Goal: Task Accomplishment & Management: Manage account settings

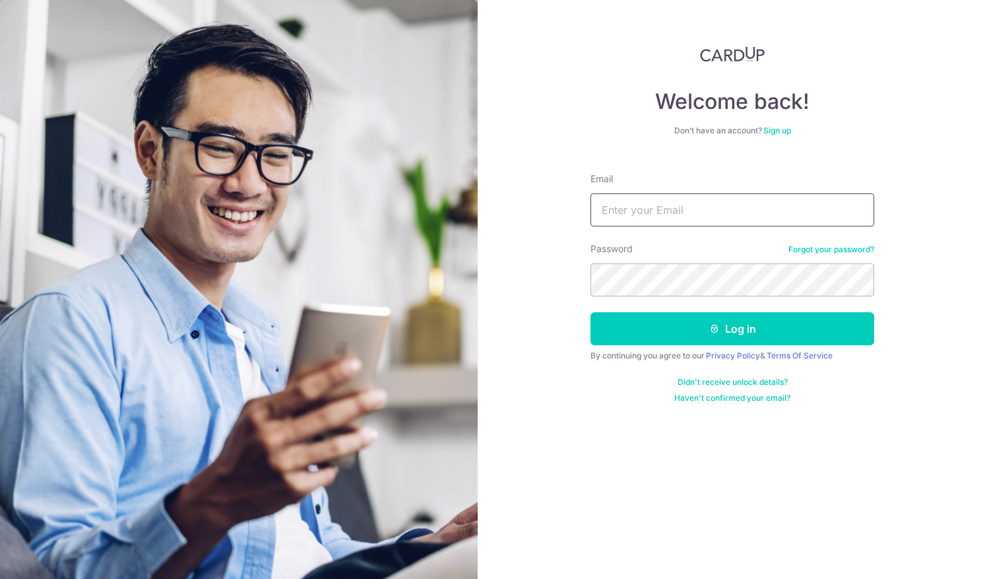
click at [717, 205] on input "Email" at bounding box center [732, 209] width 284 height 33
type input "[EMAIL_ADDRESS][DOMAIN_NAME]"
click at [590, 312] on button "Log in" at bounding box center [732, 328] width 284 height 33
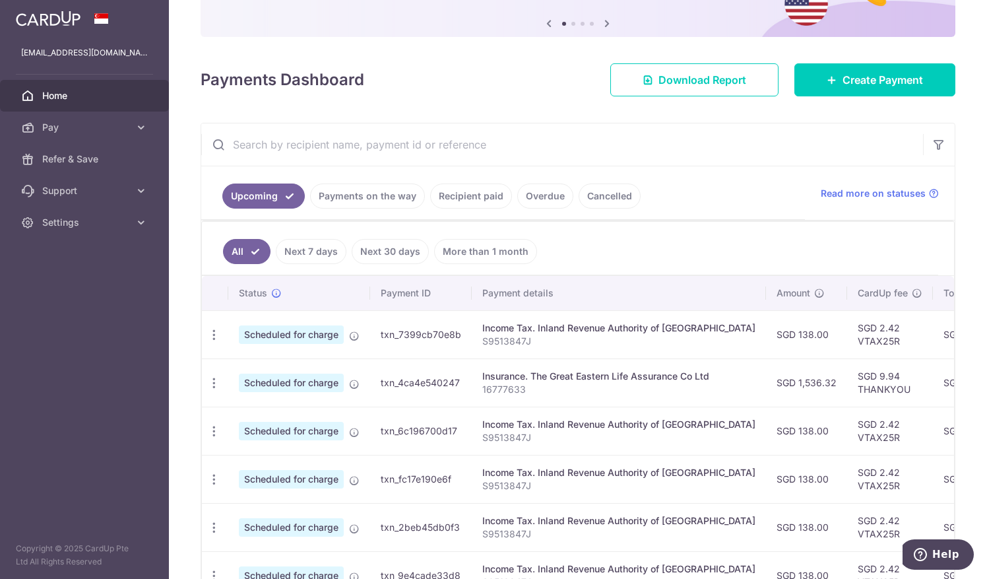
scroll to position [198, 0]
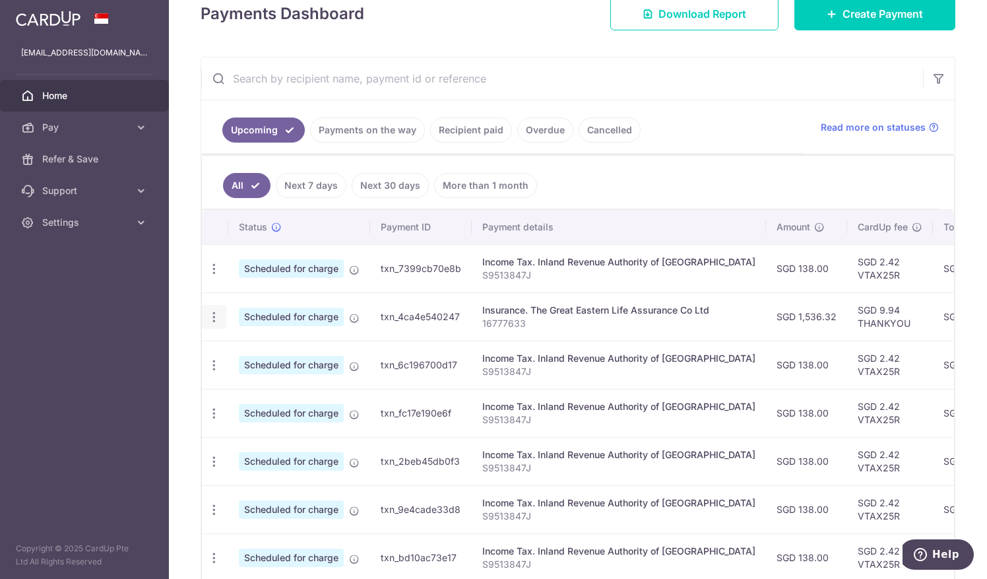
click at [214, 313] on icon "button" at bounding box center [214, 317] width 14 height 14
click at [281, 345] on span "Update payment" at bounding box center [284, 353] width 90 height 16
radio input "true"
type input "1,536.32"
type input "[DATE]"
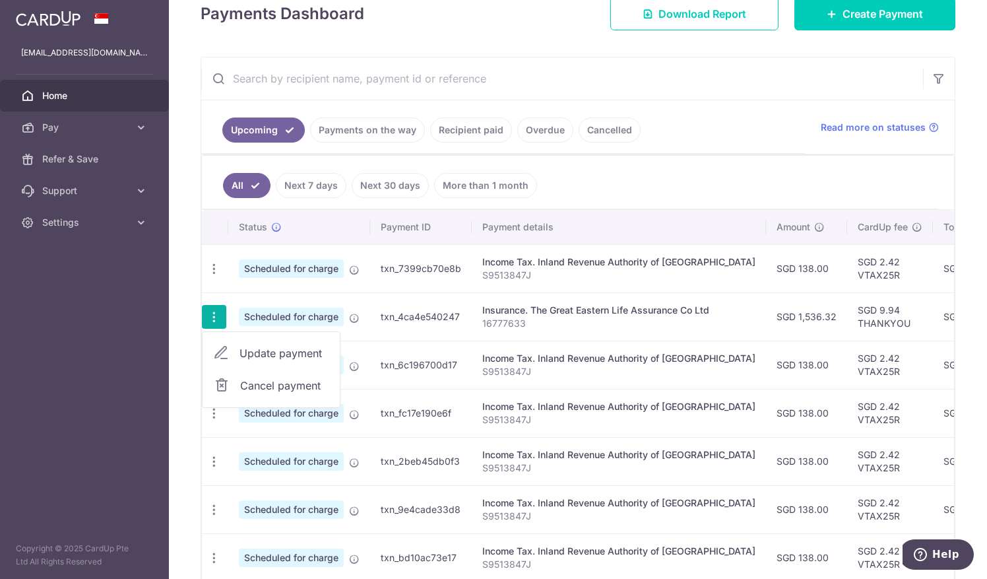
type input "16777633"
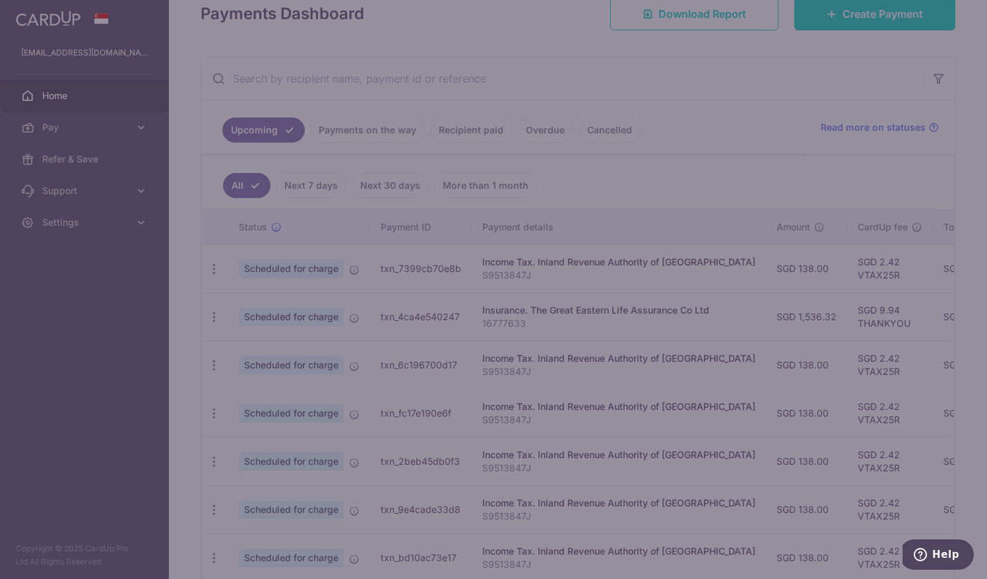
type input "THANKYOU"
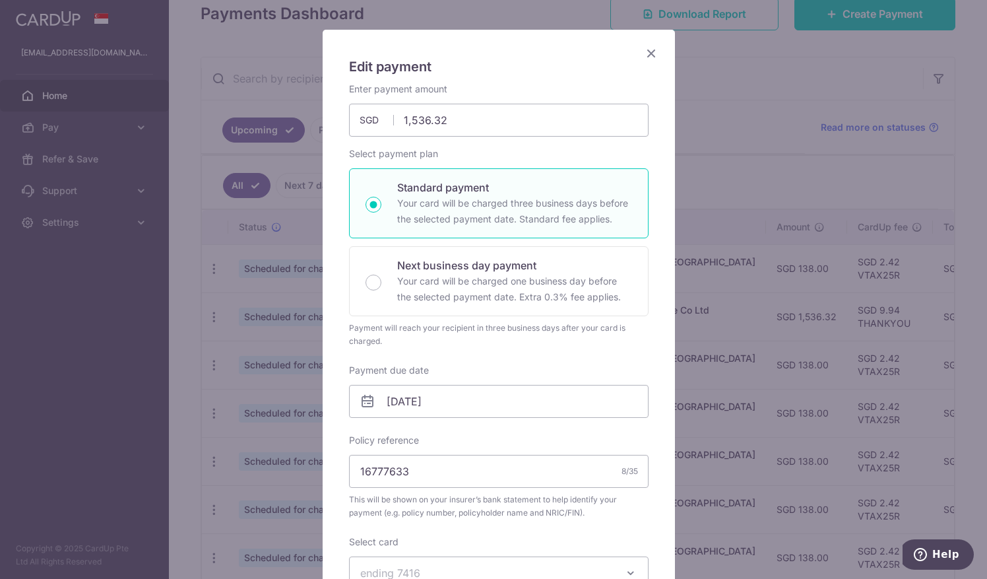
scroll to position [132, 0]
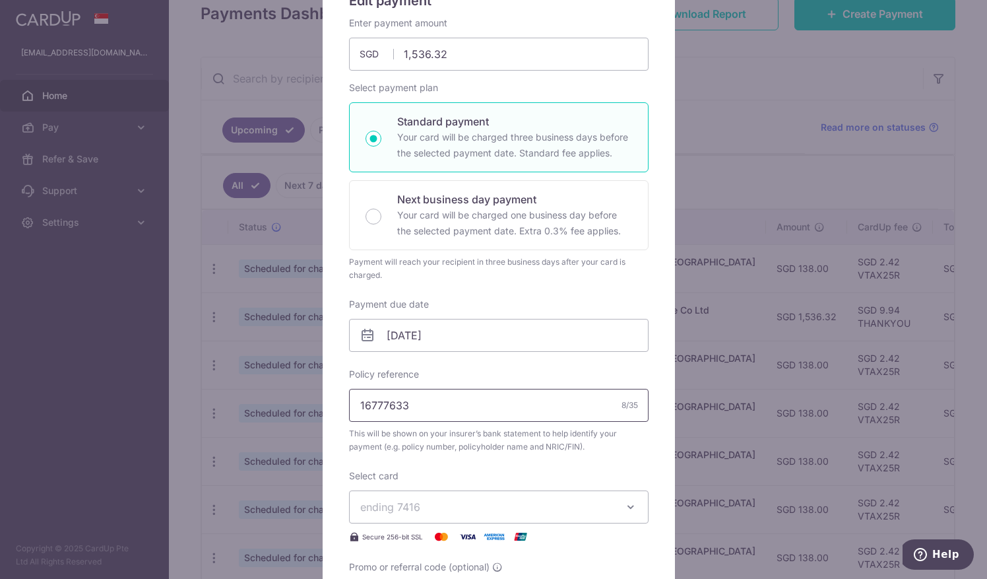
click at [396, 402] on input "16777633" at bounding box center [498, 405] width 299 height 33
type input "1677763-3"
click at [559, 361] on div "Enter payment amount 1,536.32 1536.32 SGD To change the payment amount, please …" at bounding box center [498, 315] width 299 height 598
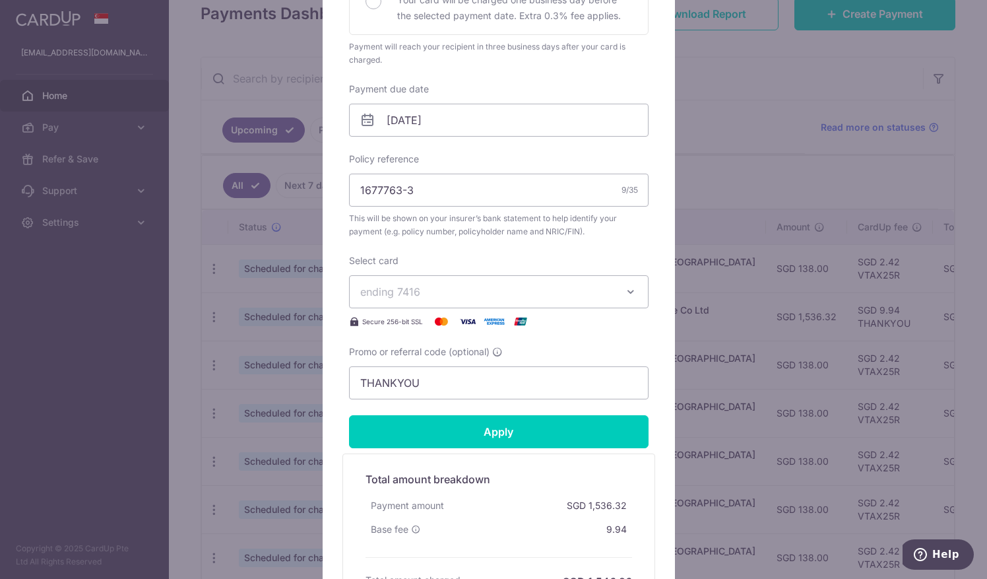
scroll to position [396, 0]
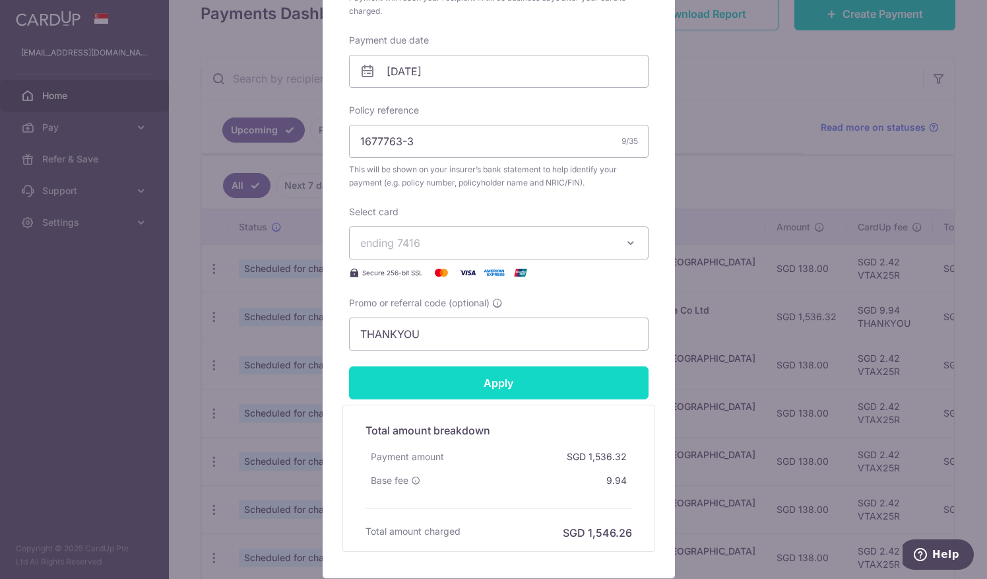
click at [534, 379] on input "Apply" at bounding box center [498, 382] width 299 height 33
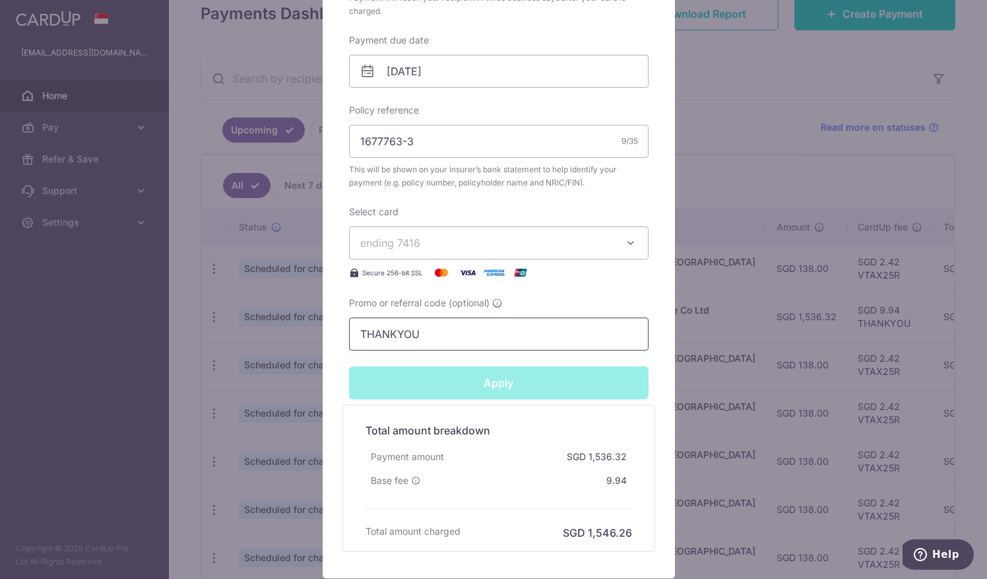
type input "Successfully Applied"
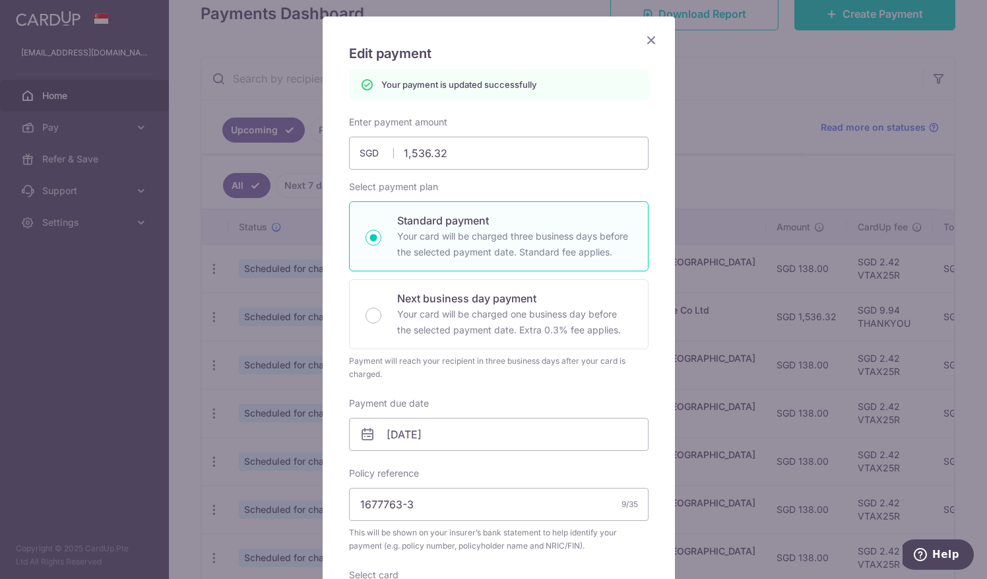
scroll to position [0, 0]
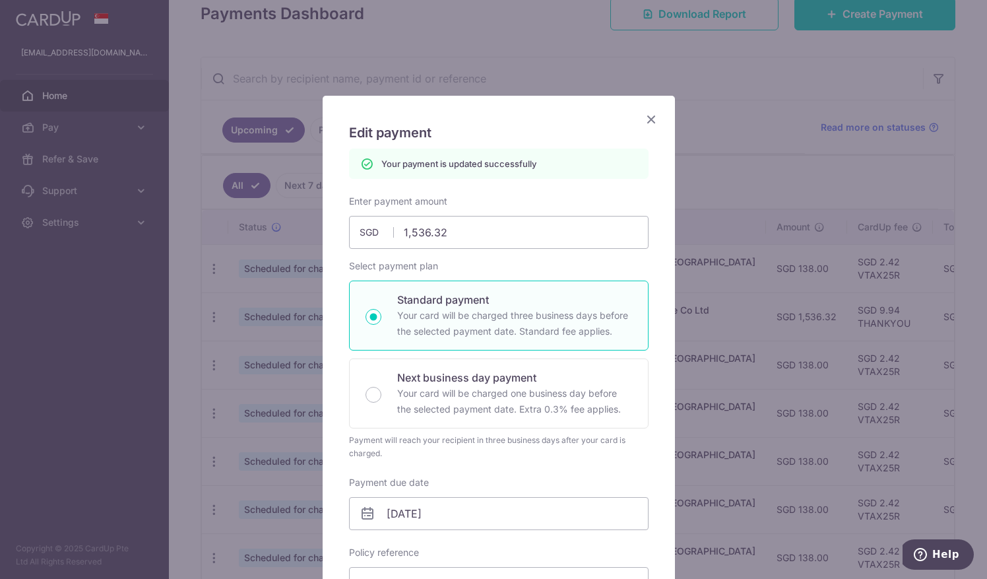
click at [646, 117] on icon "Close" at bounding box center [651, 119] width 16 height 16
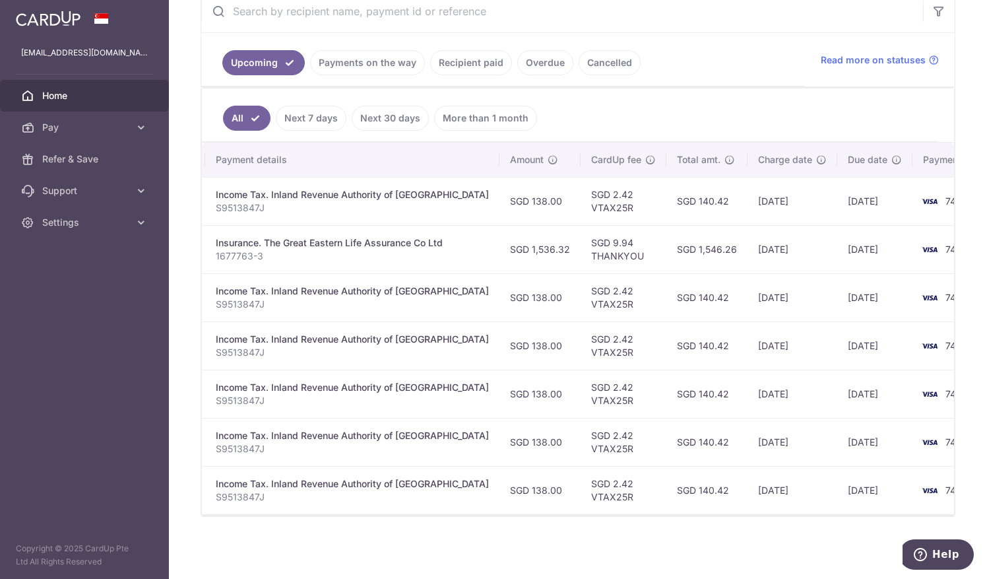
scroll to position [0, 278]
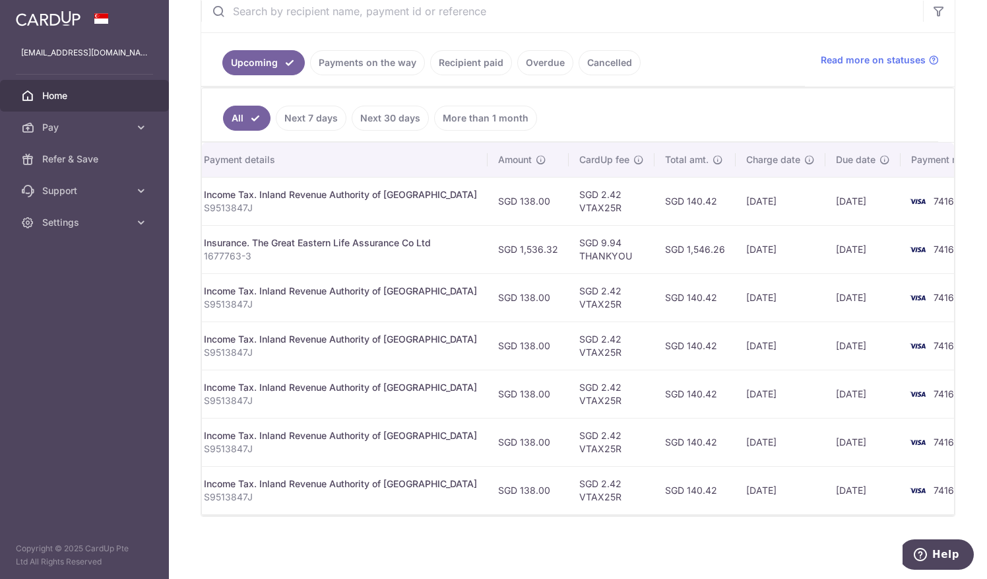
click at [723, 544] on div "× Pause Schedule Pause all future payments in this series Pause just this one p…" at bounding box center [578, 289] width 818 height 579
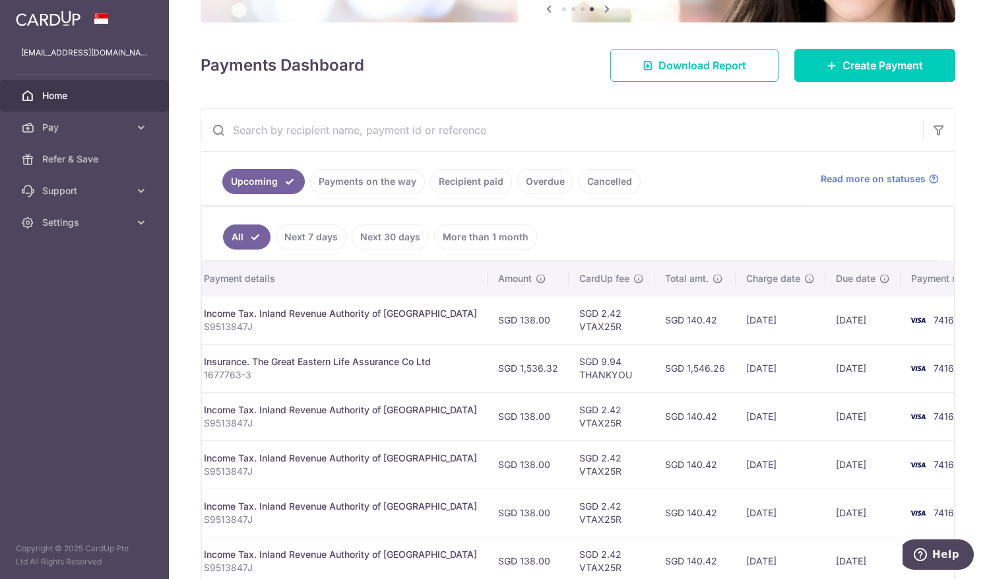
scroll to position [146, 0]
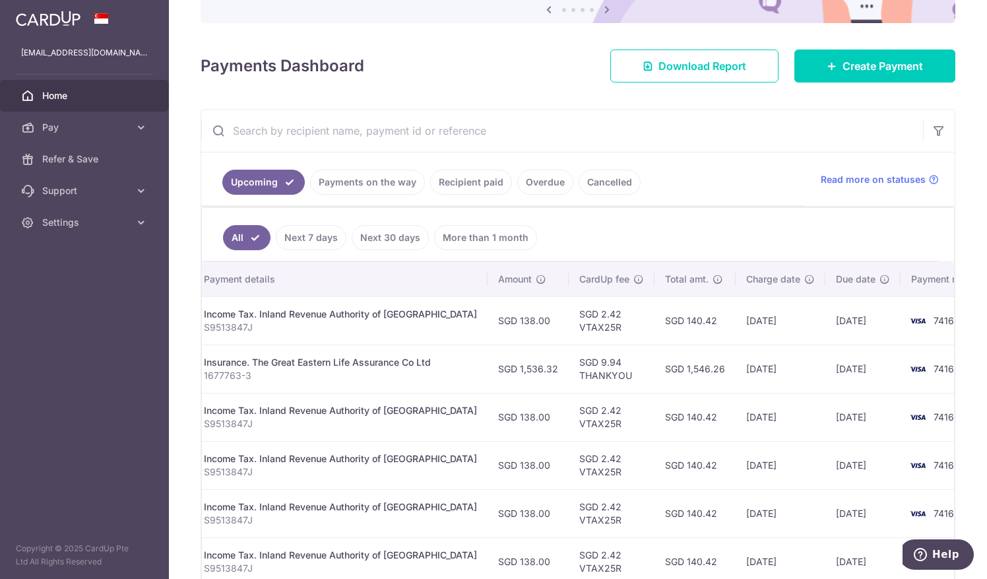
click at [487, 177] on link "Recipient paid" at bounding box center [471, 182] width 82 height 25
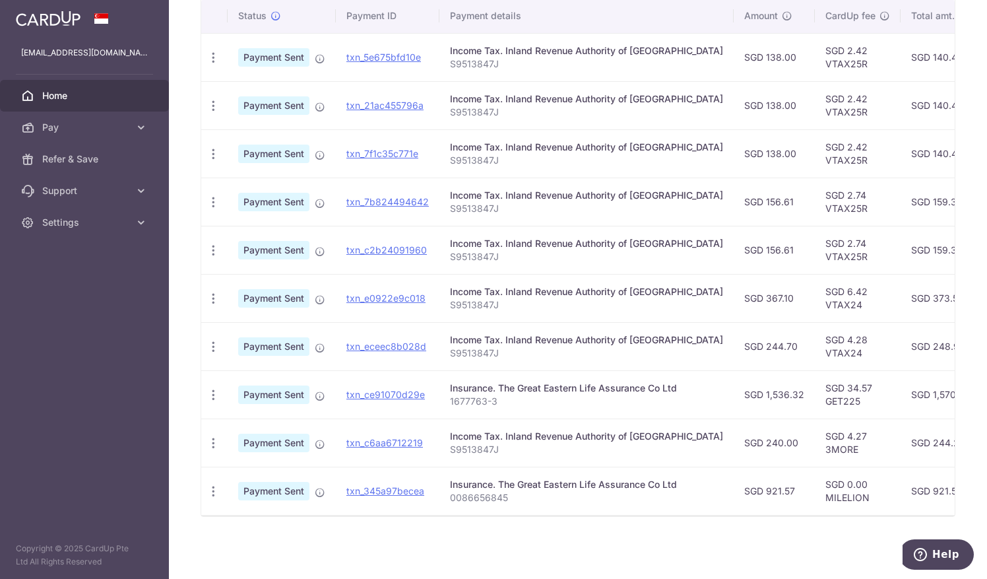
scroll to position [0, 0]
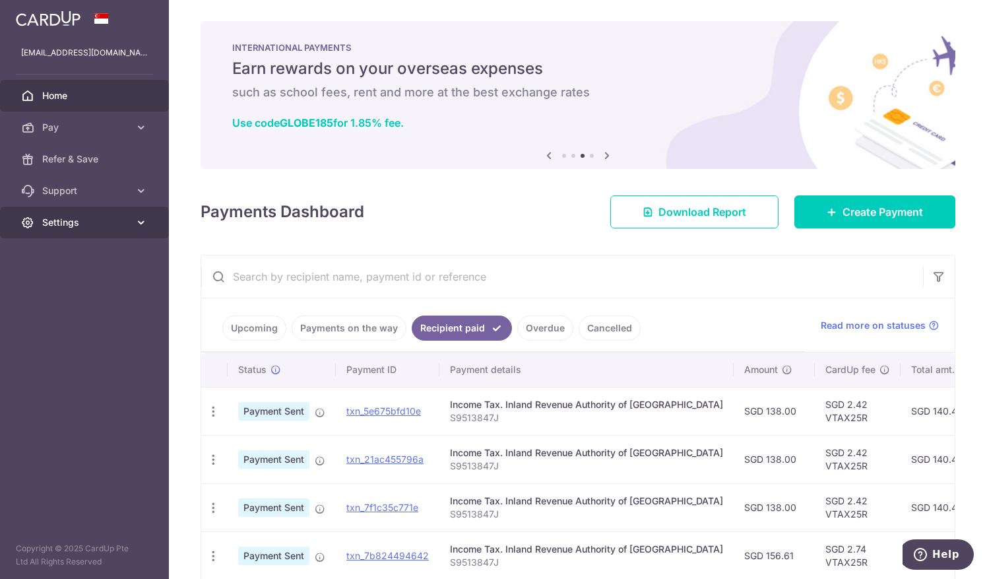
click at [105, 220] on span "Settings" at bounding box center [85, 222] width 87 height 13
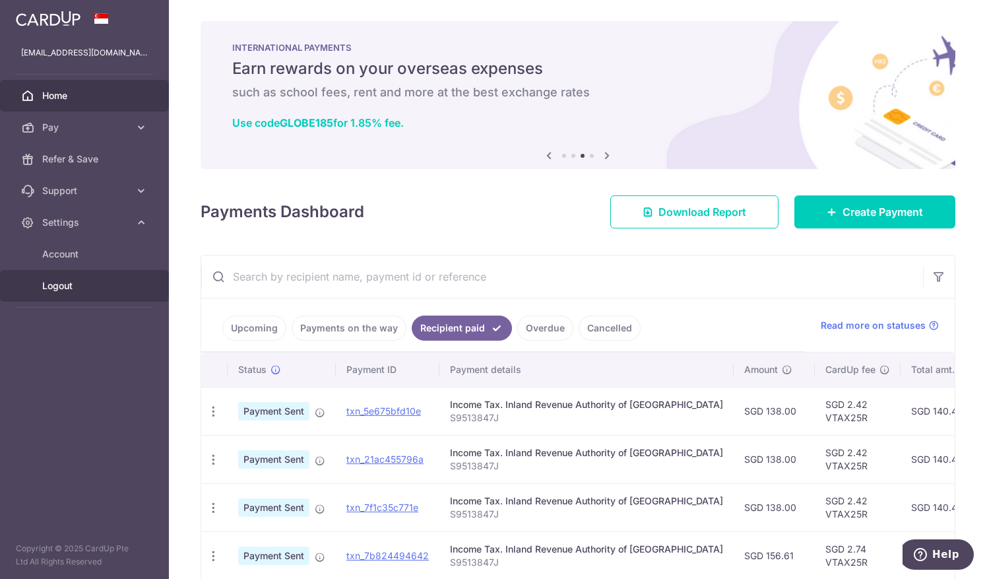
click at [86, 286] on span "Logout" at bounding box center [85, 285] width 87 height 13
